Goal: Information Seeking & Learning: Find specific fact

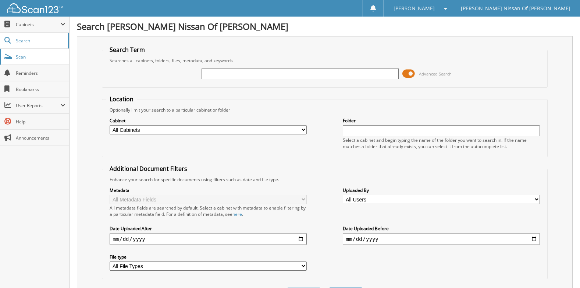
click at [24, 58] on span "Scan" at bounding box center [41, 57] width 50 height 6
click at [246, 74] on input "text" at bounding box center [299, 73] width 197 height 11
type input "46416"
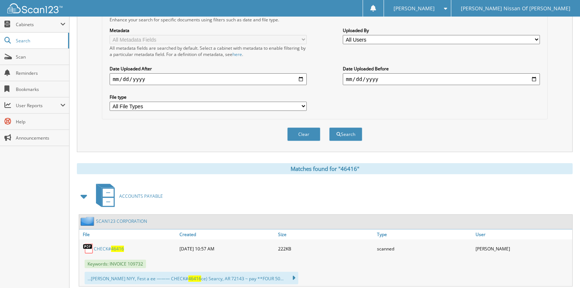
scroll to position [147, 0]
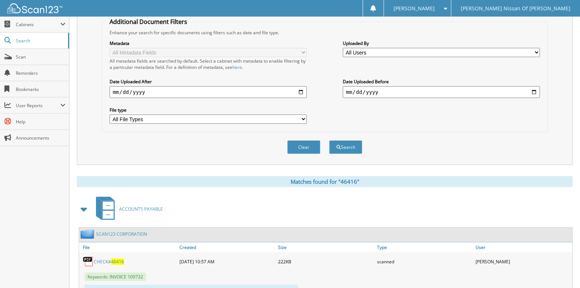
click at [301, 93] on input "date" at bounding box center [208, 92] width 197 height 12
type input "2025-09-25"
click at [533, 92] on input "date" at bounding box center [441, 92] width 197 height 12
type input "2025-09-25"
click at [294, 116] on select "All File Types CAB PDF" at bounding box center [208, 118] width 197 height 9
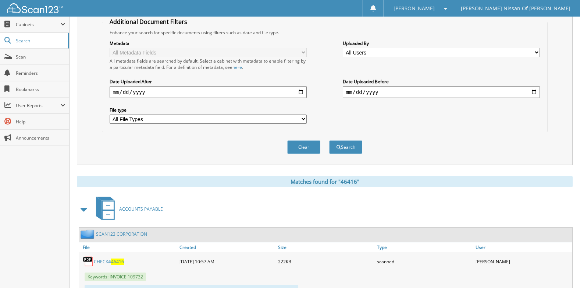
click at [294, 116] on select "All File Types CAB PDF" at bounding box center [208, 118] width 197 height 9
click at [305, 151] on button "Clear" at bounding box center [303, 147] width 33 height 14
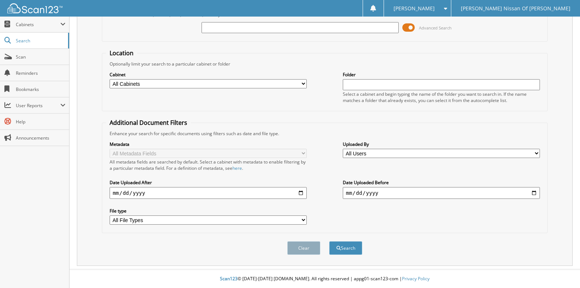
scroll to position [46, 0]
click at [33, 57] on span "Scan" at bounding box center [41, 57] width 50 height 6
